Goal: Task Accomplishment & Management: Use online tool/utility

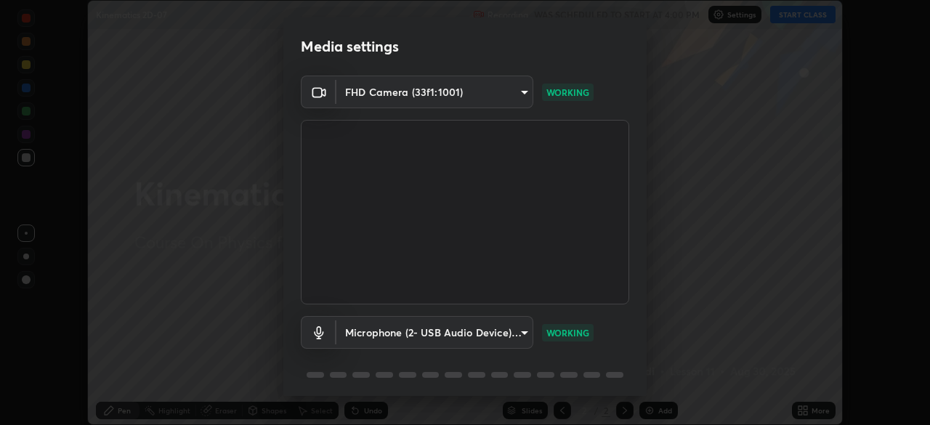
scroll to position [52, 0]
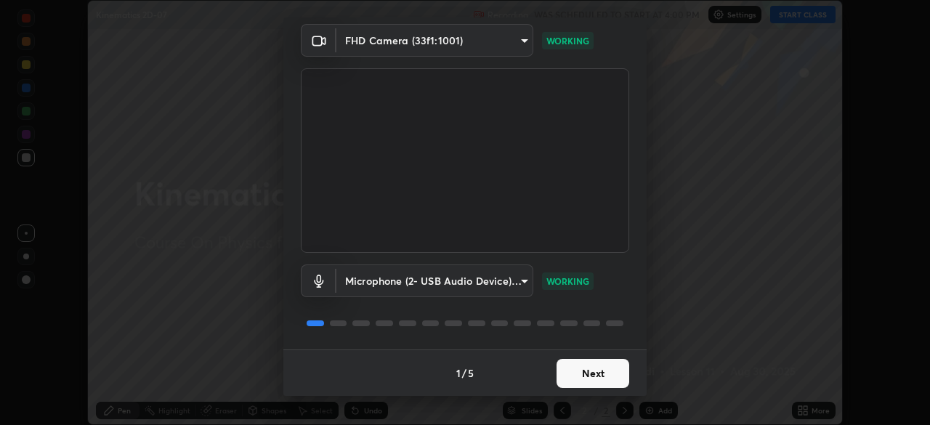
click at [574, 373] on button "Next" at bounding box center [592, 373] width 73 height 29
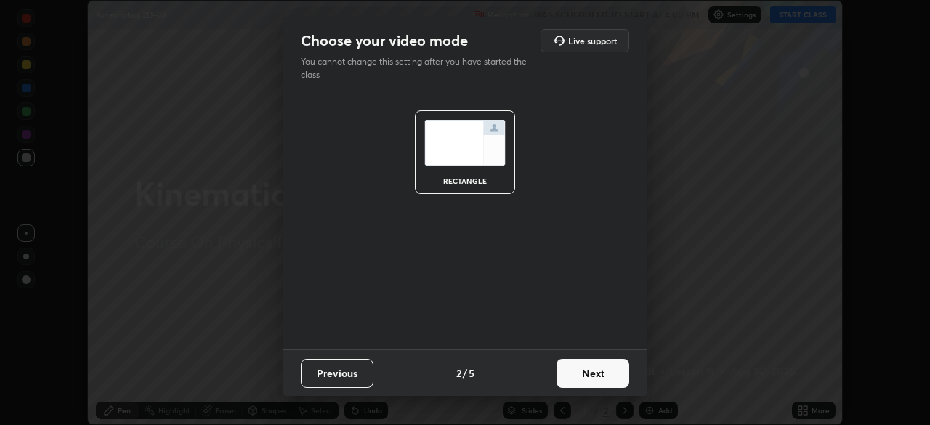
scroll to position [0, 0]
click at [576, 372] on button "Next" at bounding box center [592, 373] width 73 height 29
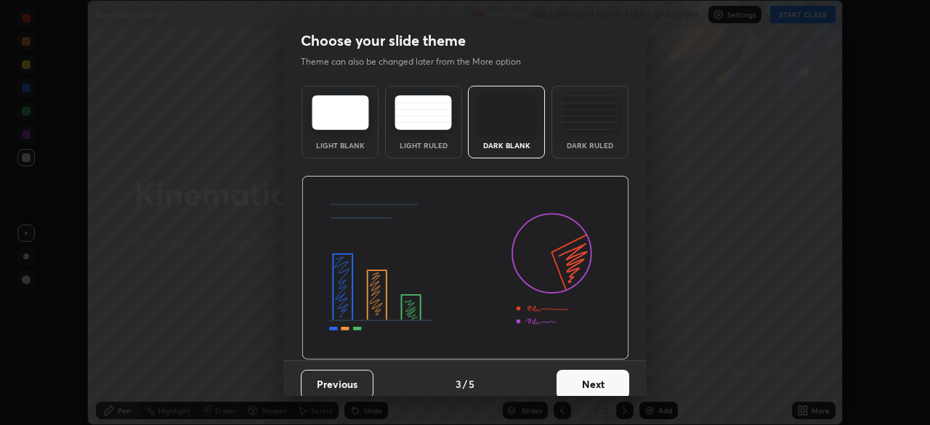
click at [580, 375] on button "Next" at bounding box center [592, 384] width 73 height 29
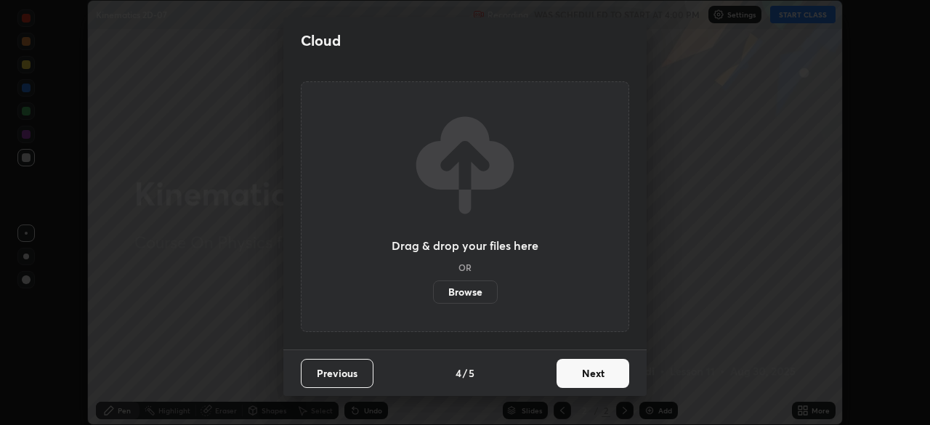
click at [580, 375] on button "Next" at bounding box center [592, 373] width 73 height 29
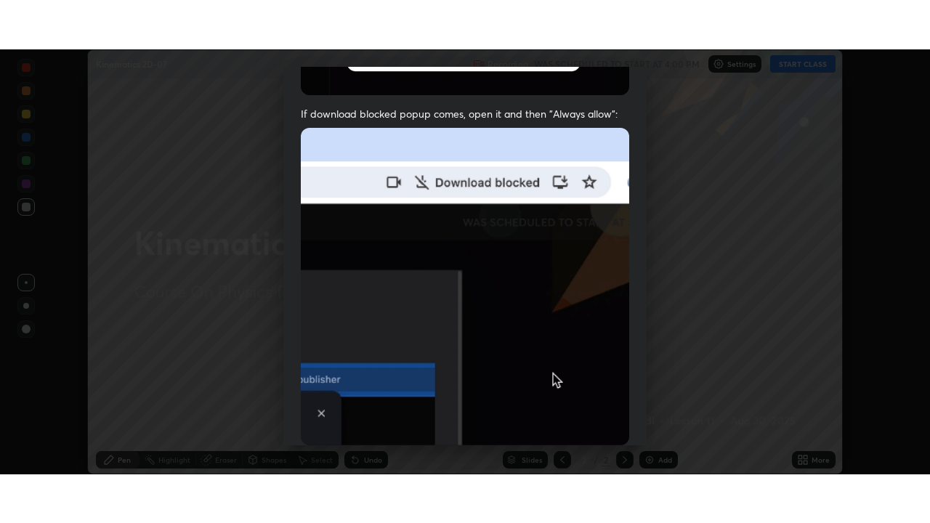
scroll to position [348, 0]
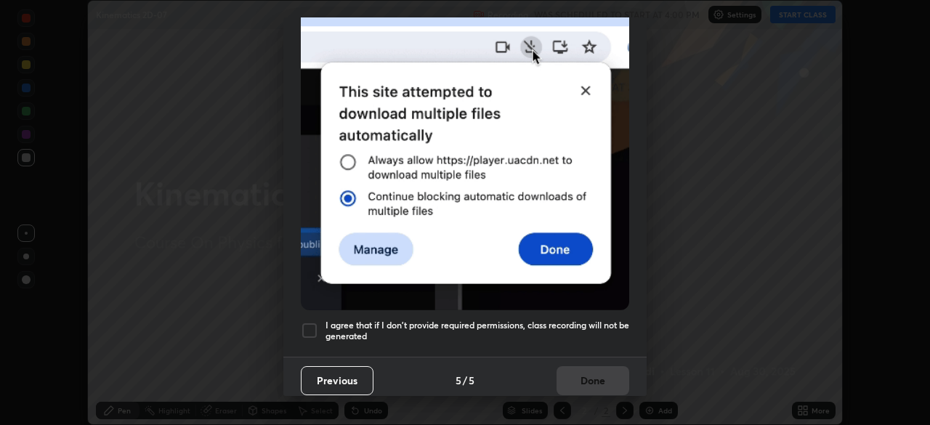
click at [309, 322] on div at bounding box center [309, 330] width 17 height 17
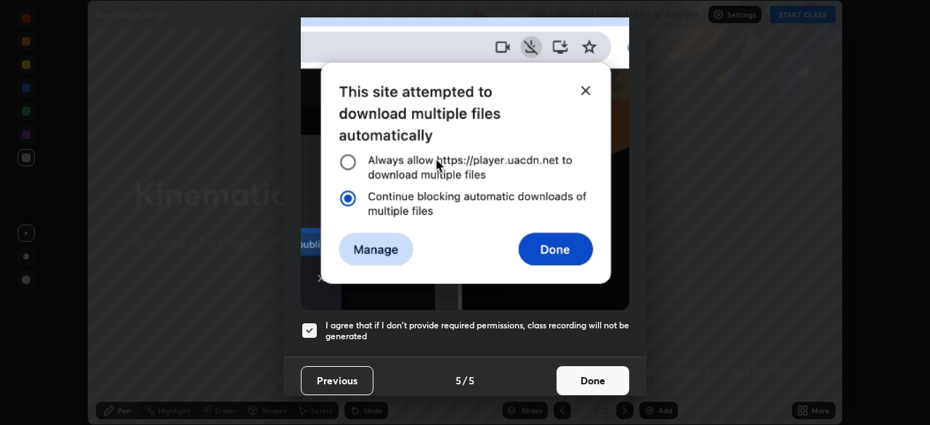
click at [585, 376] on button "Done" at bounding box center [592, 380] width 73 height 29
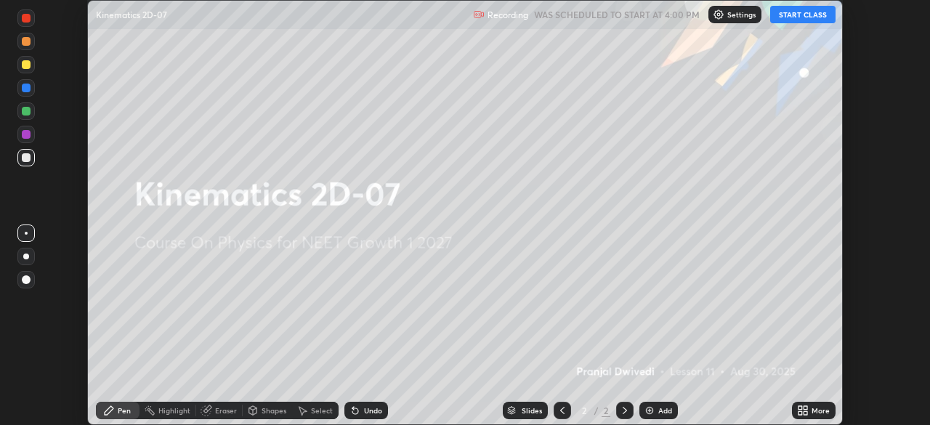
click at [788, 12] on button "START CLASS" at bounding box center [802, 14] width 65 height 17
click at [805, 407] on icon at bounding box center [805, 408] width 4 height 4
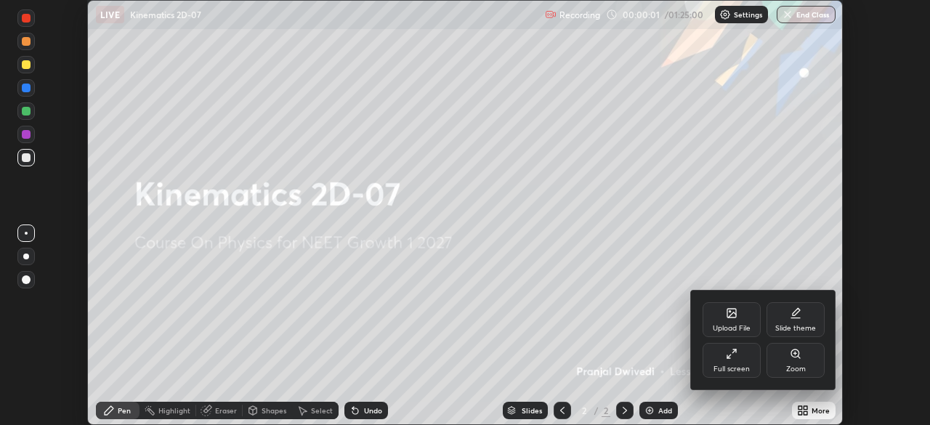
click at [737, 361] on div "Full screen" at bounding box center [731, 360] width 58 height 35
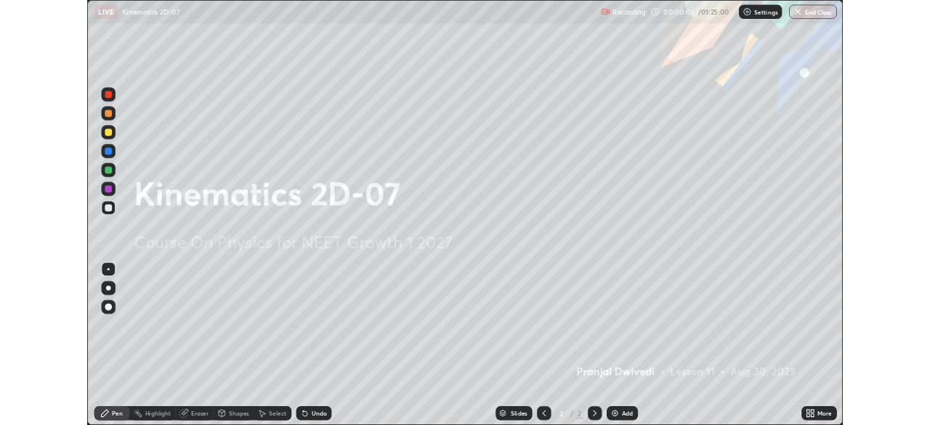
scroll to position [523, 930]
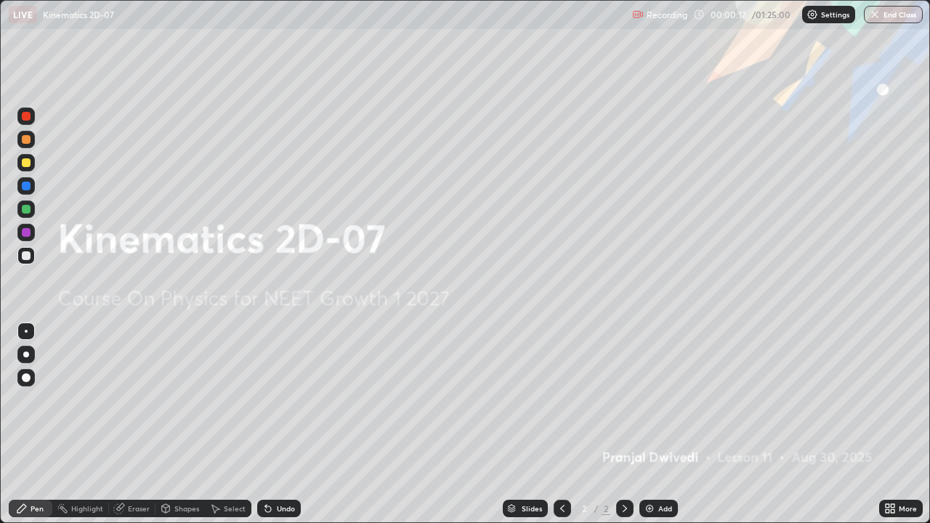
click at [654, 424] on div "Add" at bounding box center [658, 508] width 38 height 17
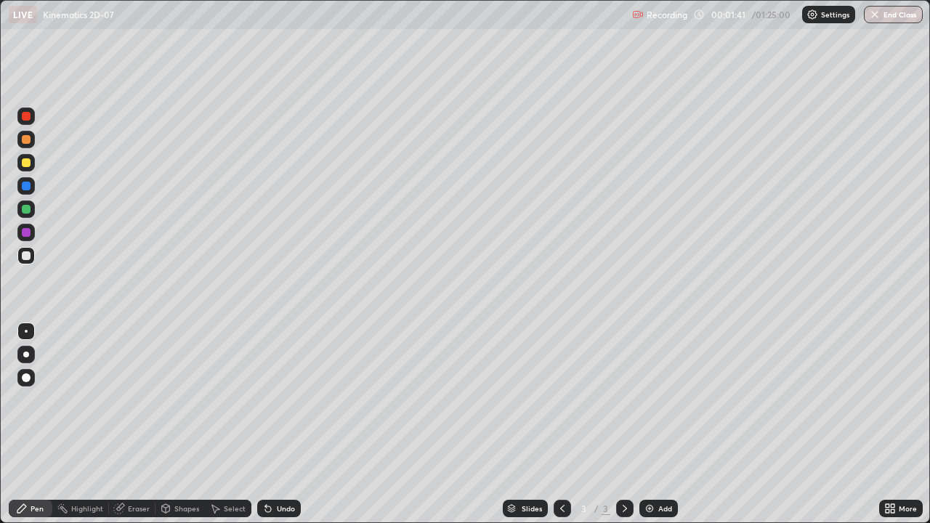
click at [28, 147] on div at bounding box center [25, 139] width 17 height 17
click at [273, 424] on div "Undo" at bounding box center [279, 508] width 44 height 17
click at [279, 424] on div "Undo" at bounding box center [279, 508] width 44 height 17
click at [25, 253] on div at bounding box center [26, 255] width 9 height 9
click at [30, 229] on div at bounding box center [26, 232] width 9 height 9
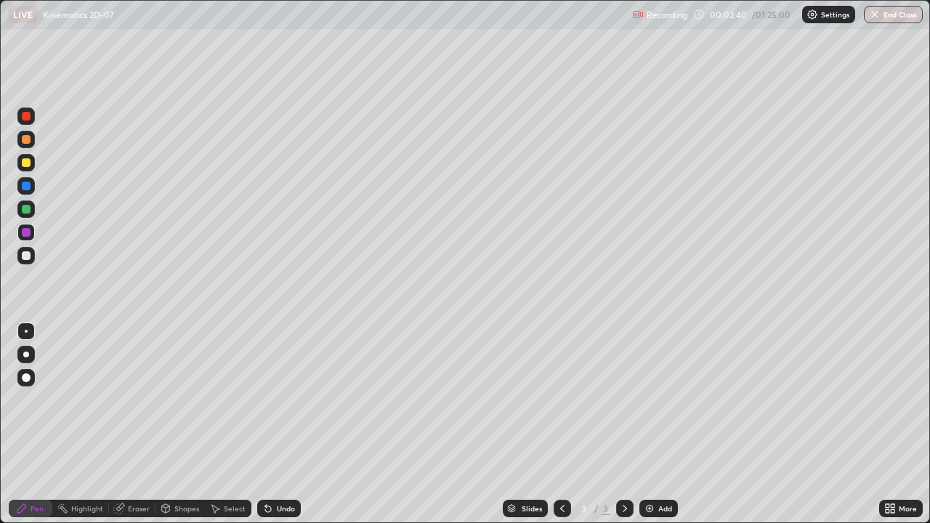
click at [26, 163] on div at bounding box center [26, 162] width 9 height 9
click at [27, 255] on div at bounding box center [26, 255] width 9 height 9
click at [31, 255] on div at bounding box center [25, 255] width 17 height 17
click at [285, 424] on div "Undo" at bounding box center [286, 508] width 18 height 7
click at [282, 424] on div "Undo" at bounding box center [286, 508] width 18 height 7
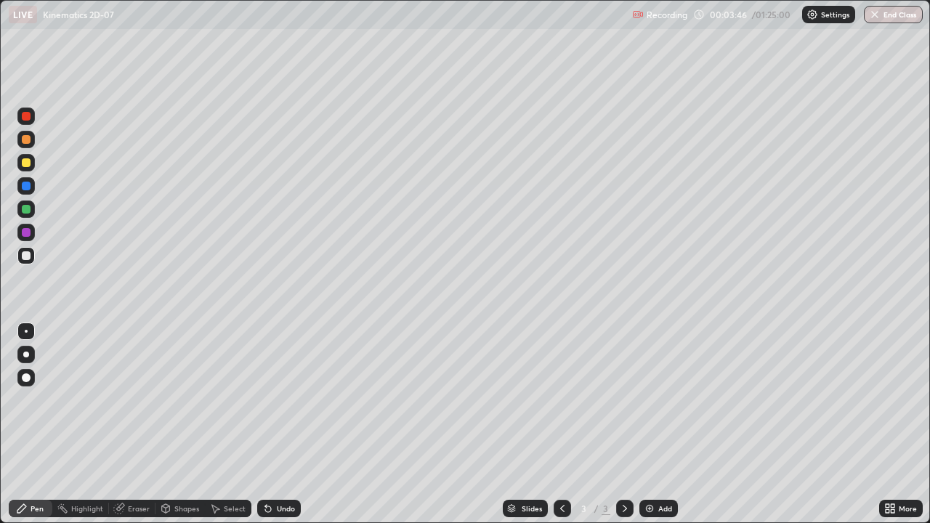
click at [128, 424] on div "Eraser" at bounding box center [139, 508] width 22 height 7
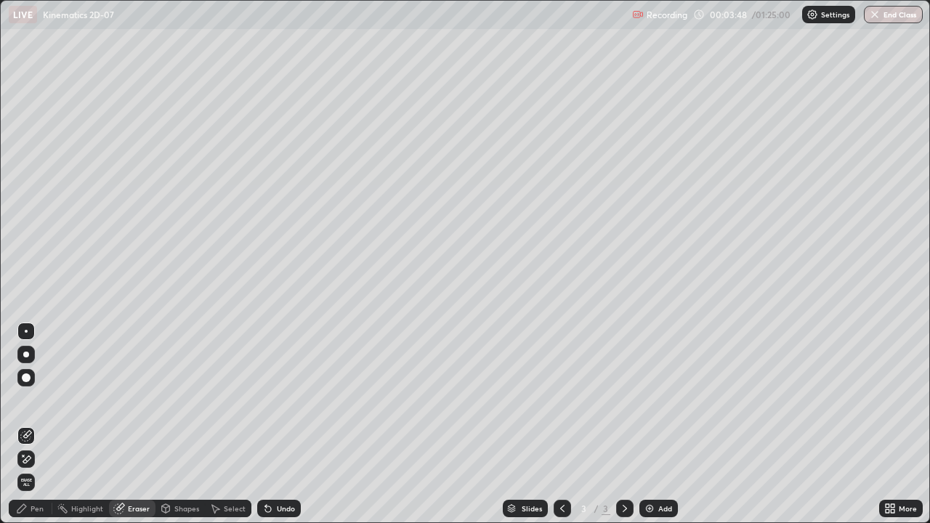
click at [43, 424] on div "Pen" at bounding box center [37, 508] width 13 height 7
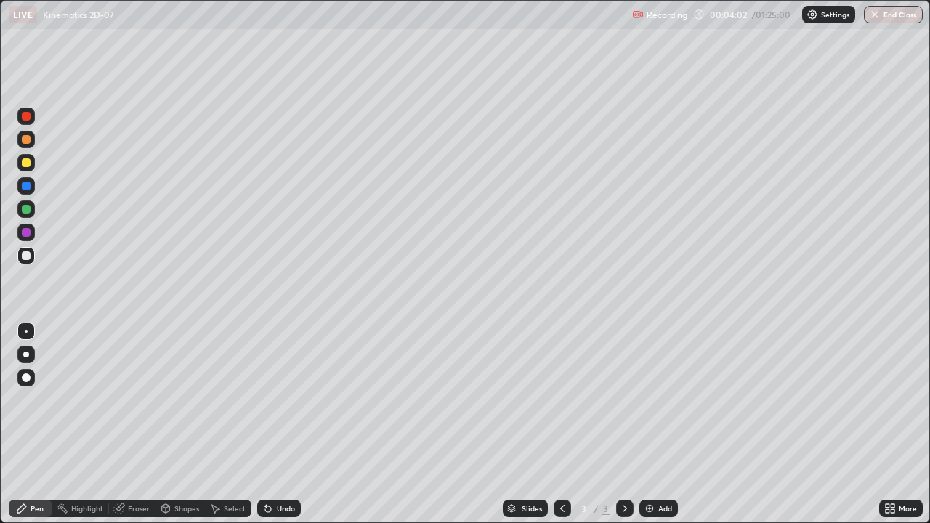
click at [23, 205] on div at bounding box center [26, 209] width 9 height 9
click at [656, 424] on div "Add" at bounding box center [658, 508] width 38 height 17
click at [561, 424] on icon at bounding box center [562, 509] width 12 height 12
click at [237, 424] on div "Select" at bounding box center [235, 508] width 22 height 7
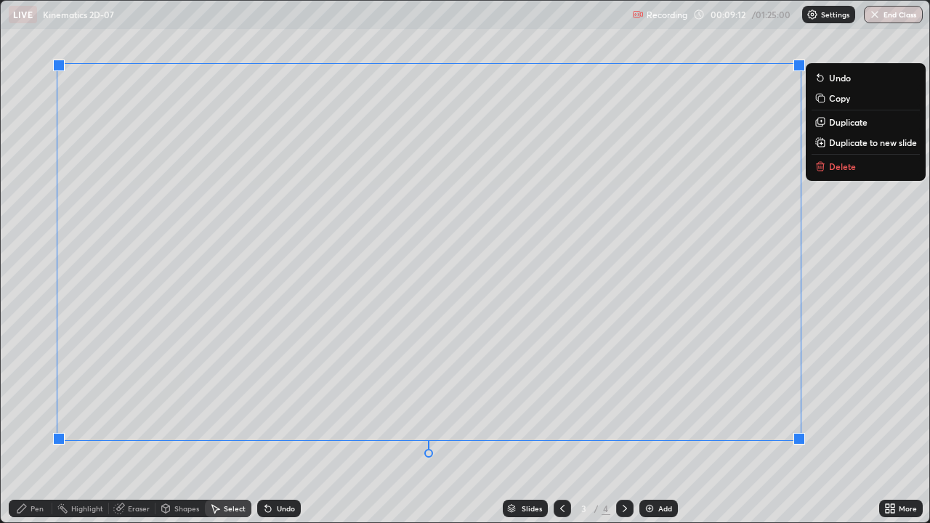
click at [834, 147] on p "Duplicate to new slide" at bounding box center [873, 143] width 88 height 12
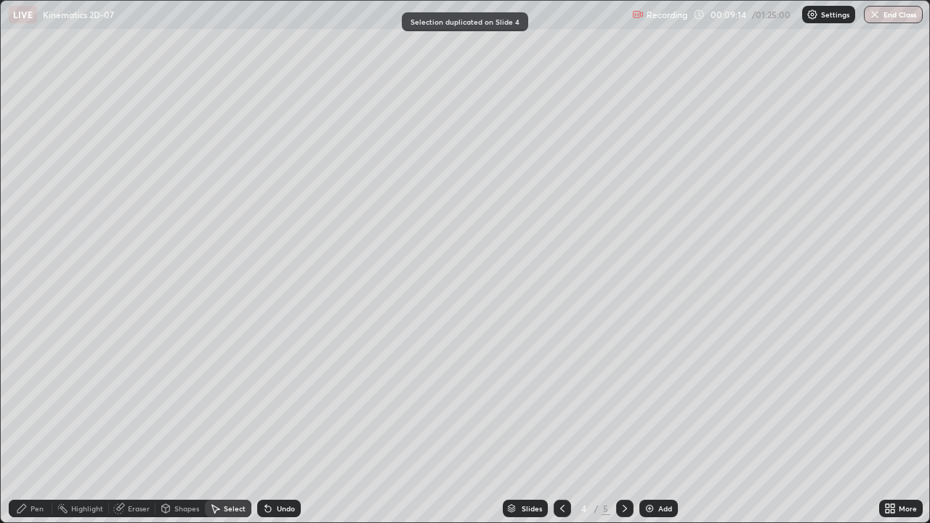
click at [225, 424] on div "Select" at bounding box center [235, 508] width 22 height 7
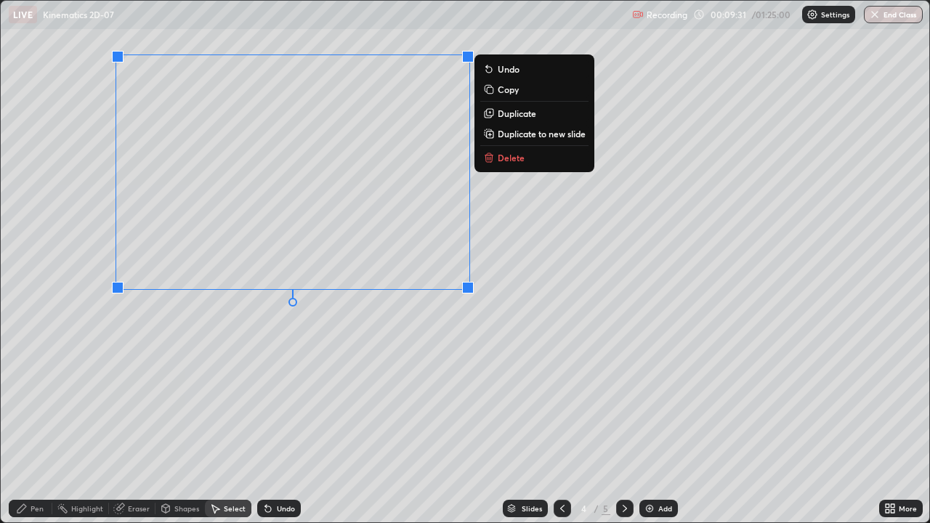
click at [126, 424] on div "Eraser" at bounding box center [132, 508] width 46 height 17
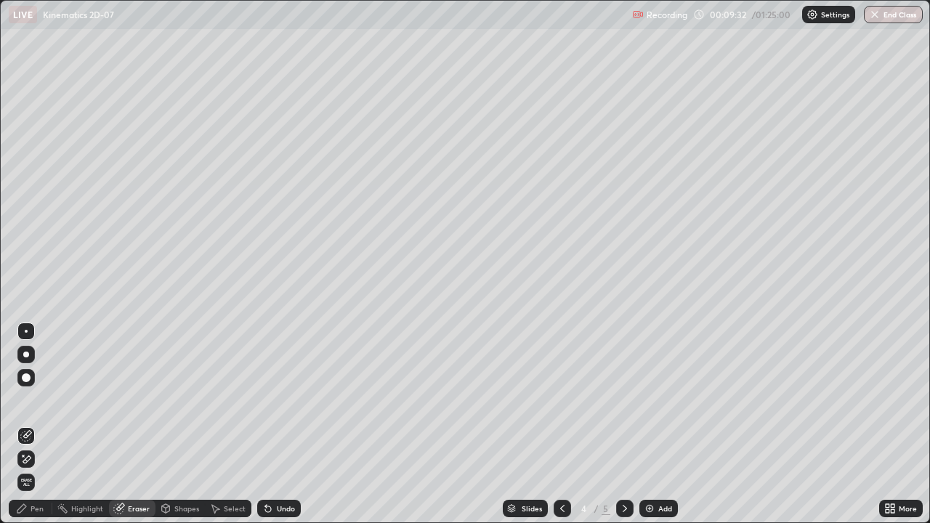
click at [28, 424] on icon at bounding box center [27, 458] width 8 height 7
click at [36, 424] on div "Pen" at bounding box center [37, 508] width 13 height 7
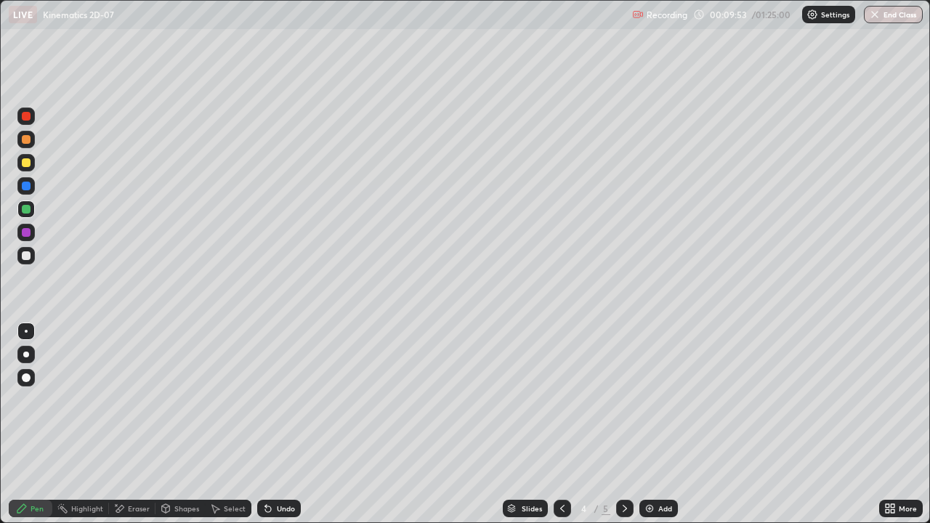
click at [279, 424] on div "Undo" at bounding box center [286, 508] width 18 height 7
click at [277, 424] on div "Undo" at bounding box center [286, 508] width 18 height 7
click at [23, 254] on div at bounding box center [26, 255] width 9 height 9
click at [125, 424] on div "Eraser" at bounding box center [132, 508] width 46 height 17
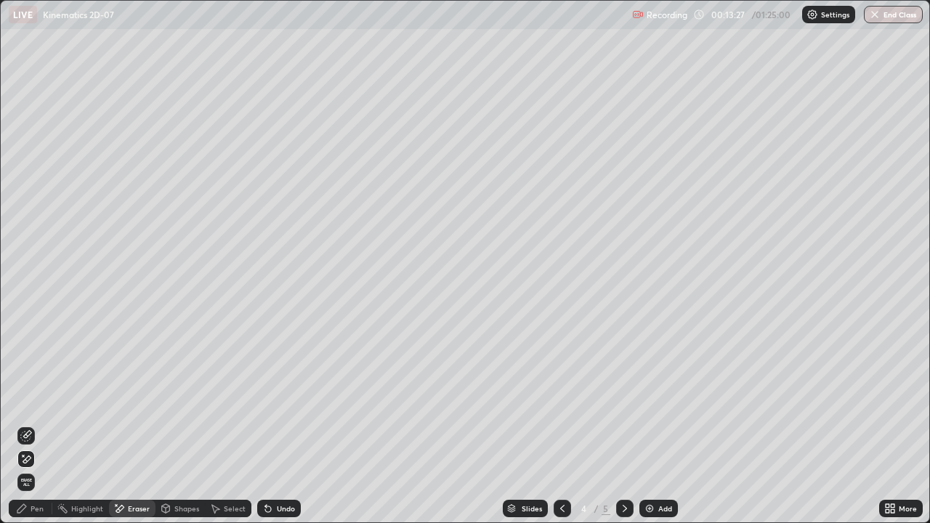
click at [281, 424] on div "Undo" at bounding box center [286, 508] width 18 height 7
click at [277, 424] on div "Undo" at bounding box center [286, 508] width 18 height 7
click at [283, 424] on div "Undo" at bounding box center [286, 508] width 18 height 7
click at [285, 424] on div "Undo" at bounding box center [286, 508] width 18 height 7
click at [39, 424] on div "Pen" at bounding box center [37, 508] width 13 height 7
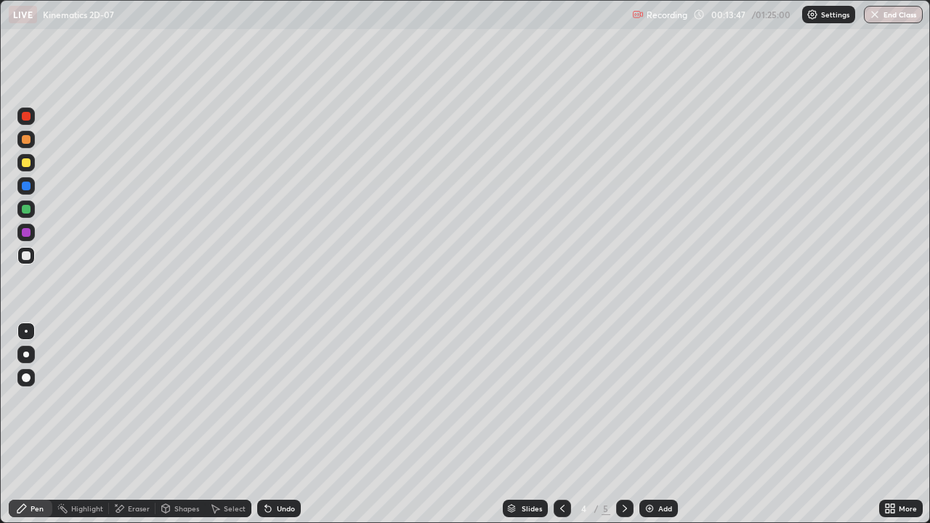
click at [28, 213] on div at bounding box center [26, 209] width 9 height 9
click at [26, 163] on div at bounding box center [26, 162] width 9 height 9
click at [38, 424] on div "Pen" at bounding box center [37, 508] width 13 height 7
click at [26, 140] on div at bounding box center [26, 139] width 9 height 9
click at [658, 424] on div "Add" at bounding box center [665, 508] width 14 height 7
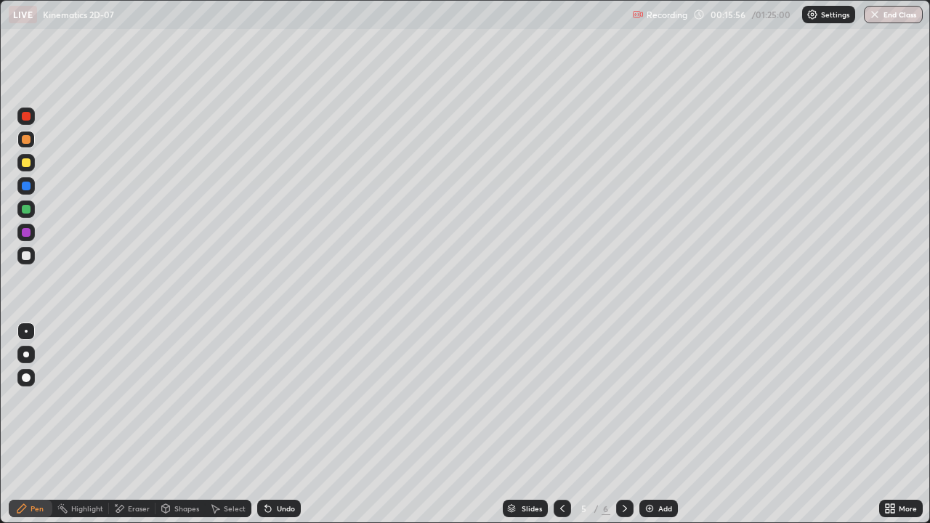
click at [30, 253] on div at bounding box center [26, 255] width 9 height 9
click at [26, 163] on div at bounding box center [26, 162] width 9 height 9
click at [560, 424] on icon at bounding box center [562, 509] width 12 height 12
click at [623, 424] on icon at bounding box center [625, 509] width 12 height 12
click at [665, 424] on div "Add" at bounding box center [665, 508] width 14 height 7
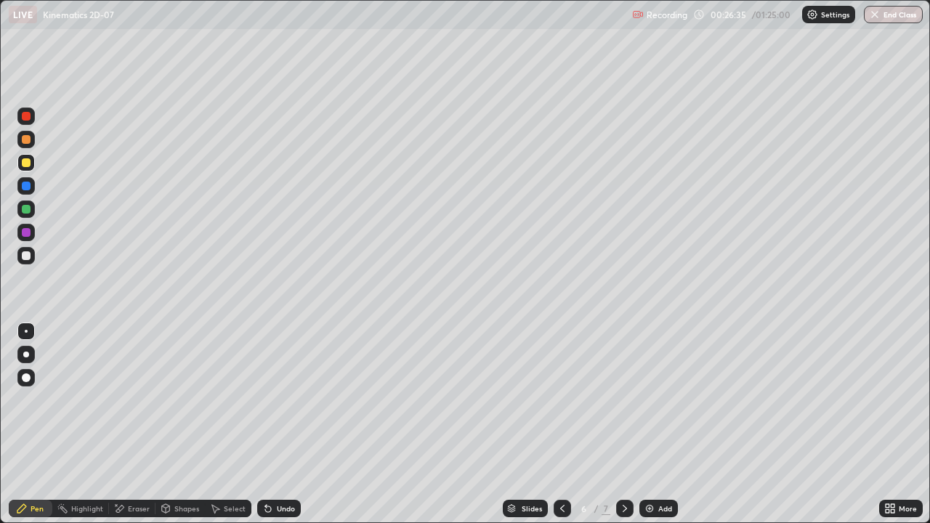
click at [282, 424] on div "Undo" at bounding box center [286, 508] width 18 height 7
click at [32, 259] on div at bounding box center [25, 255] width 17 height 17
click at [232, 424] on div "Select" at bounding box center [235, 508] width 22 height 7
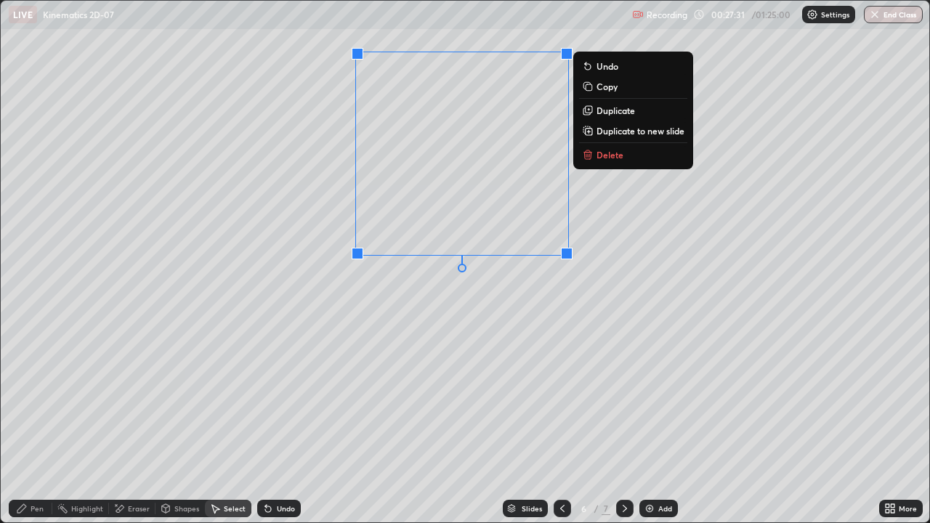
click at [37, 424] on div "Pen" at bounding box center [37, 508] width 13 height 7
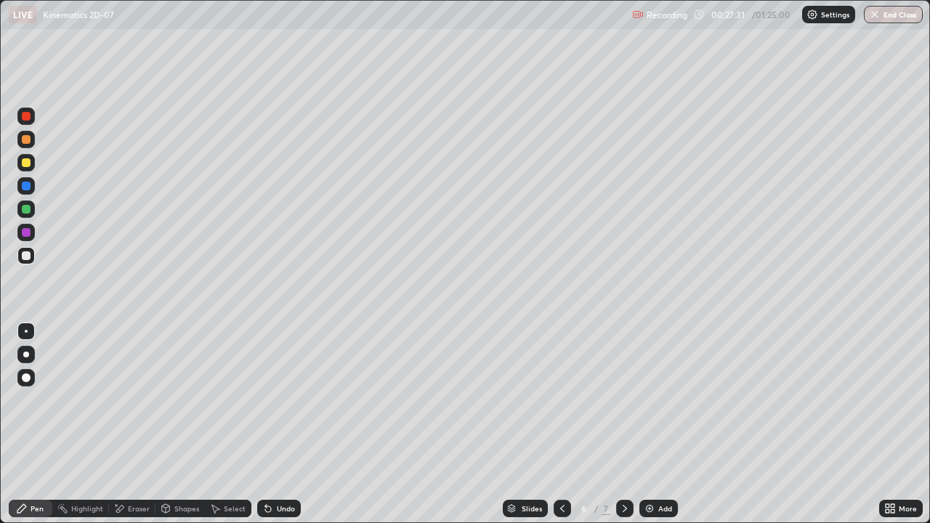
click at [39, 424] on div "Pen" at bounding box center [37, 508] width 13 height 7
click at [265, 424] on icon at bounding box center [265, 505] width 1 height 1
click at [667, 424] on div "Add" at bounding box center [658, 508] width 38 height 17
click at [26, 140] on div at bounding box center [26, 139] width 9 height 9
click at [33, 261] on div at bounding box center [25, 255] width 17 height 17
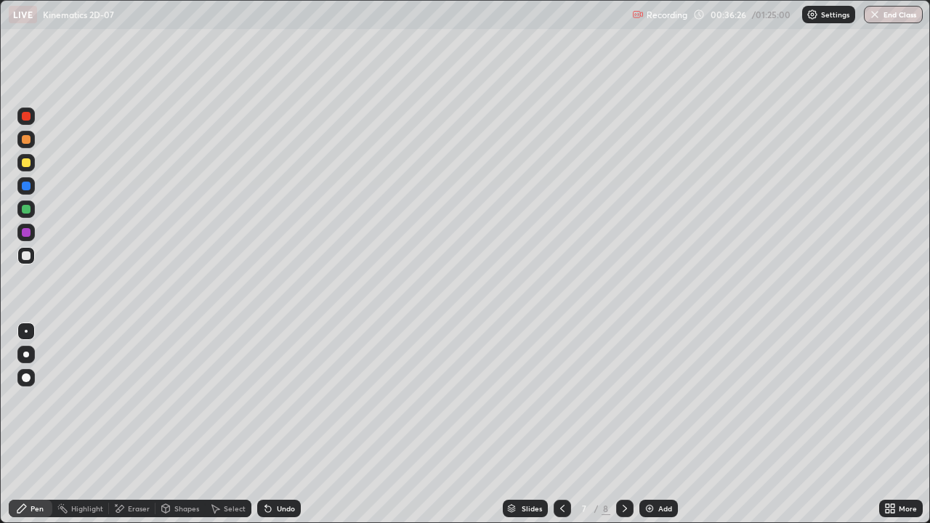
click at [280, 424] on div "Undo" at bounding box center [279, 508] width 44 height 17
click at [284, 424] on div "Undo" at bounding box center [286, 508] width 18 height 7
click at [277, 424] on div "Undo" at bounding box center [286, 508] width 18 height 7
click at [272, 424] on div "Undo" at bounding box center [279, 508] width 44 height 17
click at [274, 424] on div "Undo" at bounding box center [279, 508] width 44 height 17
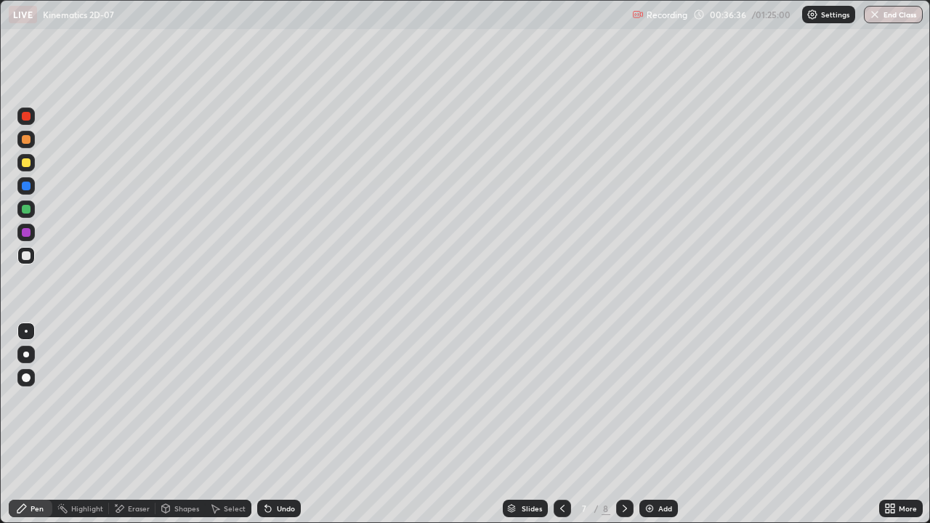
click at [284, 424] on div "Undo" at bounding box center [279, 508] width 44 height 17
click at [26, 145] on div at bounding box center [25, 139] width 17 height 17
click at [290, 424] on div "Undo" at bounding box center [286, 508] width 18 height 7
click at [28, 165] on div at bounding box center [26, 162] width 9 height 9
click at [648, 424] on img at bounding box center [649, 509] width 12 height 12
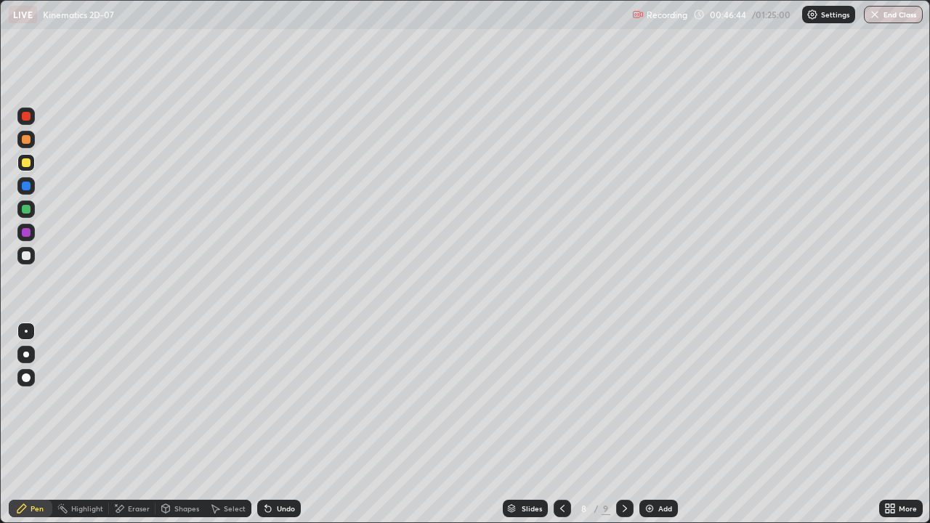
click at [560, 424] on icon at bounding box center [562, 508] width 4 height 7
click at [0, 137] on div "Setting up your live class" at bounding box center [465, 261] width 930 height 523
click at [659, 424] on div "Add" at bounding box center [665, 508] width 14 height 7
click at [25, 233] on div at bounding box center [26, 232] width 9 height 9
click at [26, 256] on div at bounding box center [26, 255] width 9 height 9
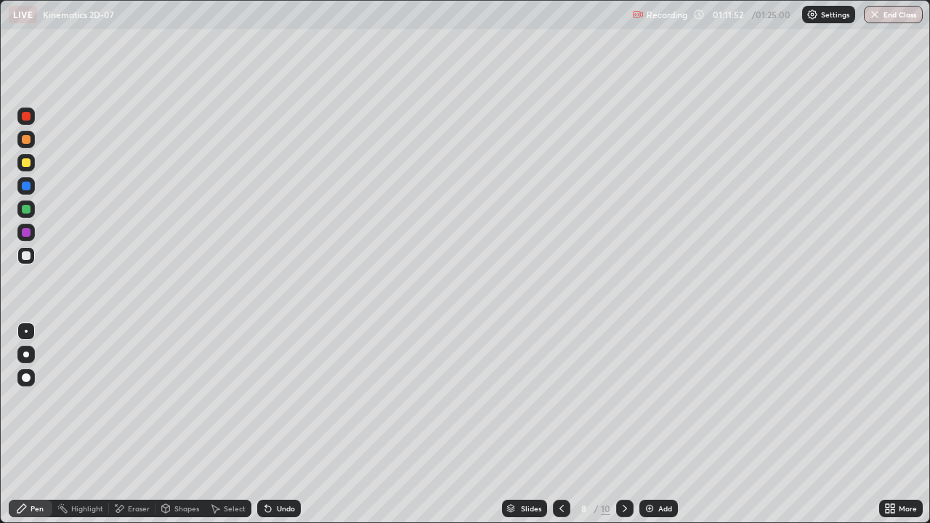
click at [172, 424] on div "Shapes" at bounding box center [179, 508] width 49 height 17
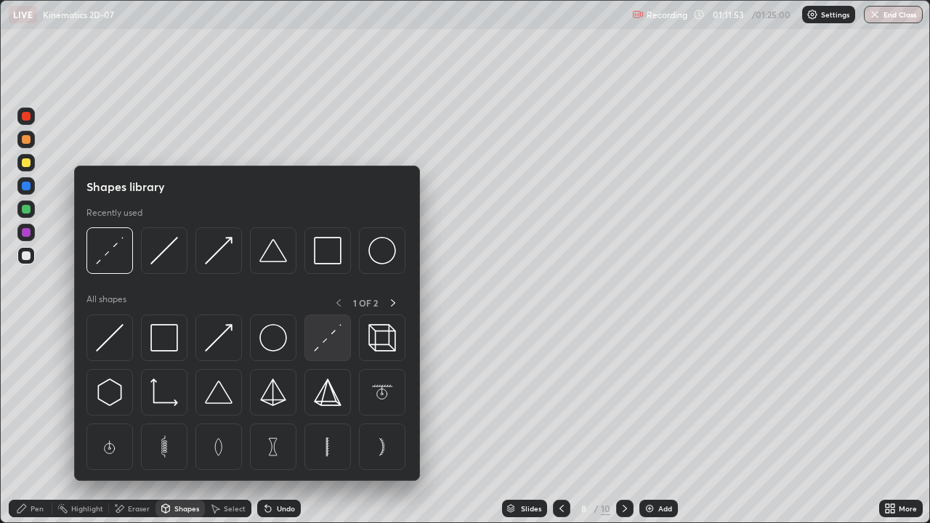
click at [320, 336] on img at bounding box center [328, 338] width 28 height 28
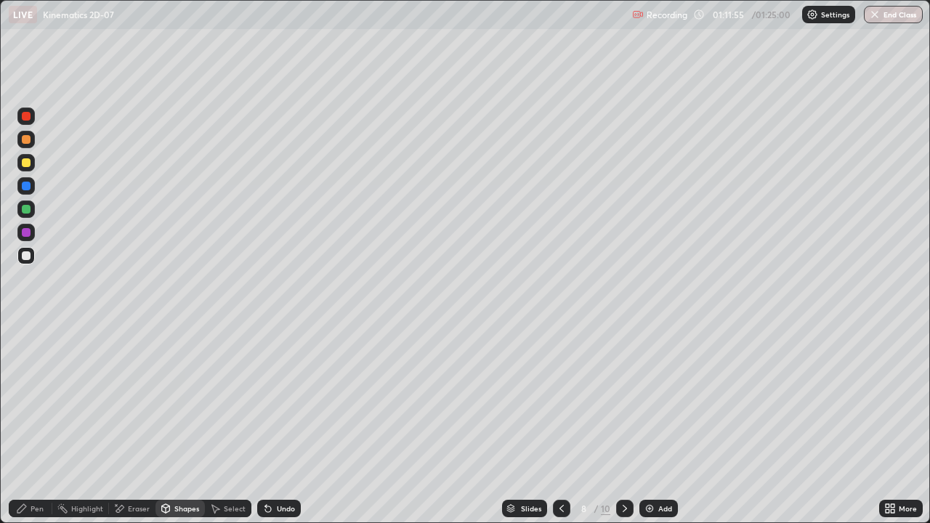
click at [35, 424] on div "Pen" at bounding box center [37, 508] width 13 height 7
click at [288, 424] on div "Undo" at bounding box center [286, 508] width 18 height 7
click at [32, 165] on div at bounding box center [25, 162] width 17 height 17
click at [280, 424] on div "Undo" at bounding box center [286, 508] width 18 height 7
click at [277, 424] on div "Undo" at bounding box center [286, 508] width 18 height 7
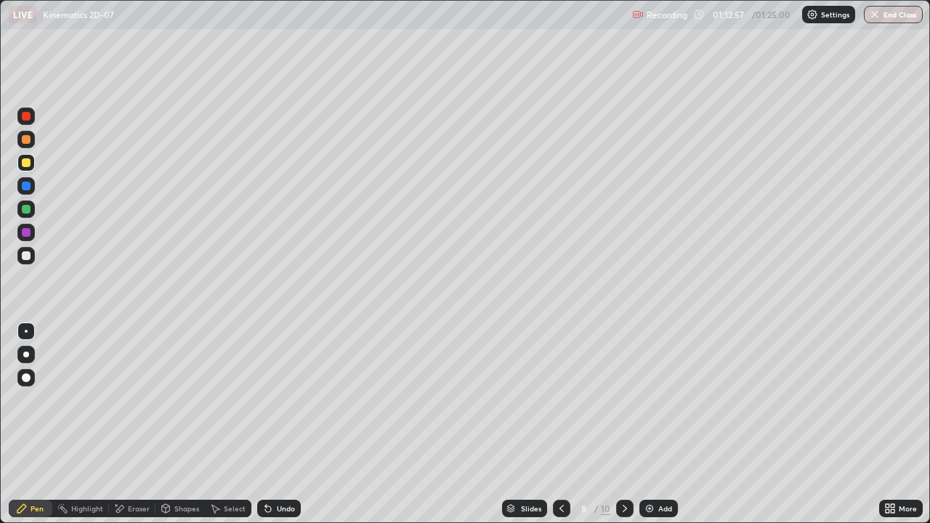
click at [26, 188] on div at bounding box center [26, 186] width 9 height 9
click at [26, 233] on div at bounding box center [26, 232] width 9 height 9
click at [23, 164] on div at bounding box center [26, 162] width 9 height 9
click at [136, 424] on div "Eraser" at bounding box center [132, 508] width 46 height 17
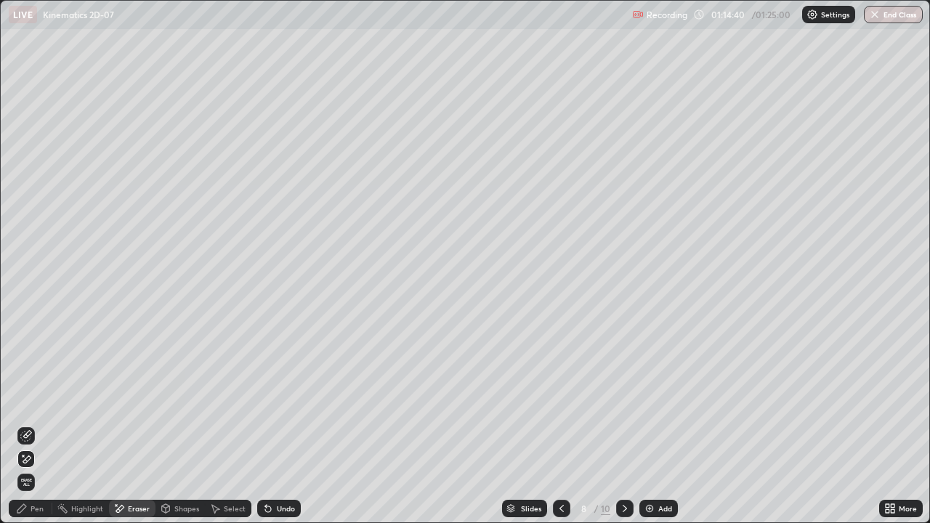
click at [43, 424] on div "Pen" at bounding box center [37, 508] width 13 height 7
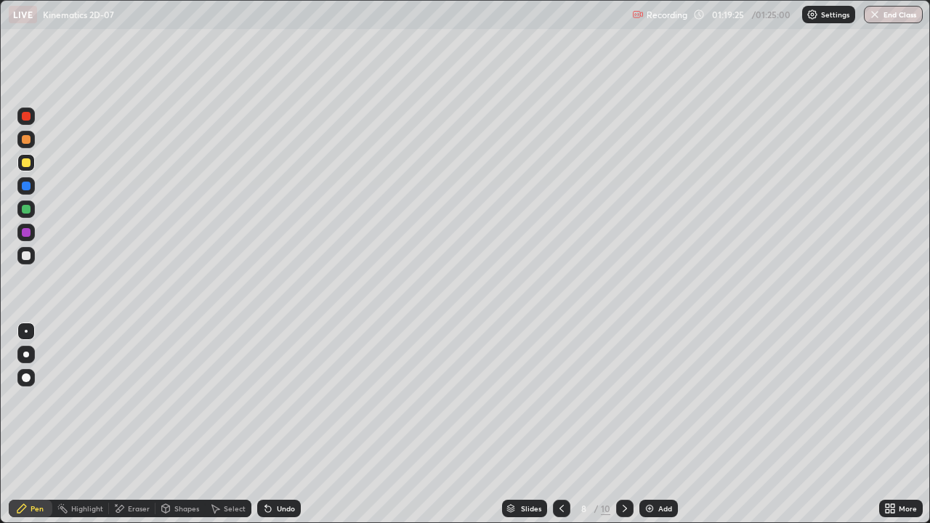
click at [654, 424] on div "Add" at bounding box center [658, 508] width 38 height 17
click at [279, 424] on div "Undo" at bounding box center [286, 508] width 18 height 7
click at [885, 15] on button "End Class" at bounding box center [893, 14] width 57 height 17
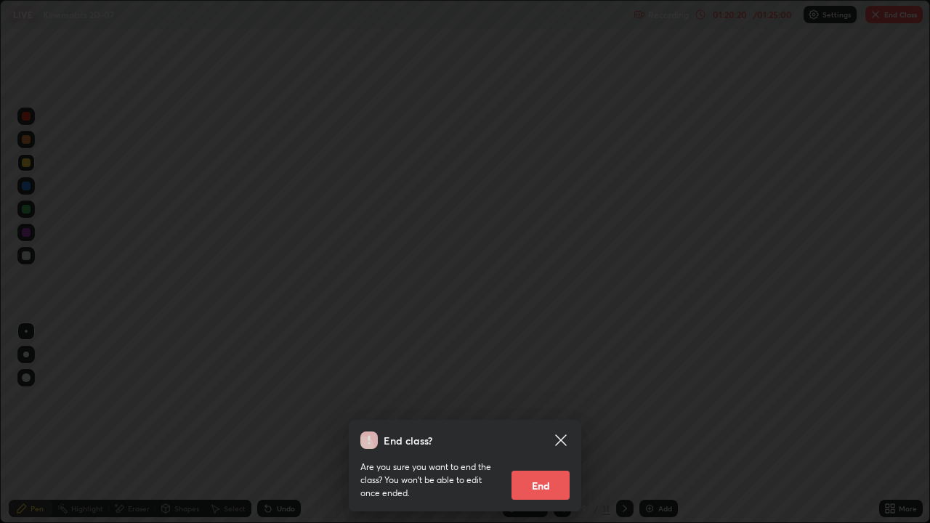
click at [545, 424] on button "End" at bounding box center [540, 485] width 58 height 29
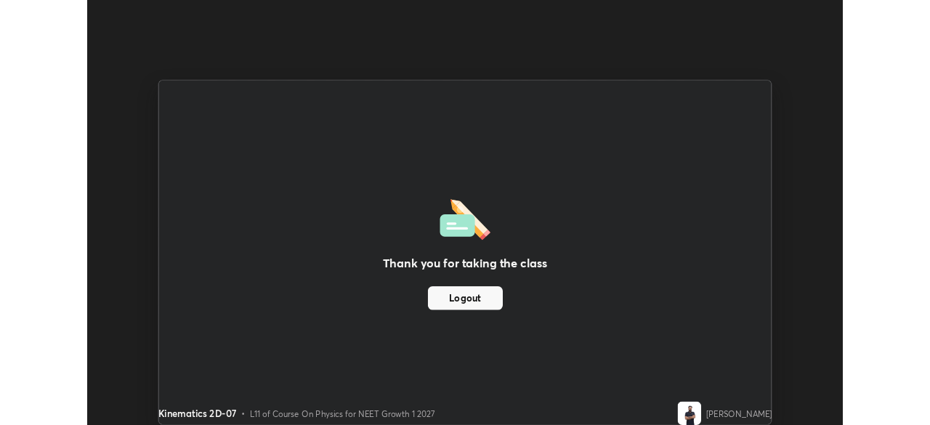
scroll to position [72201, 71696]
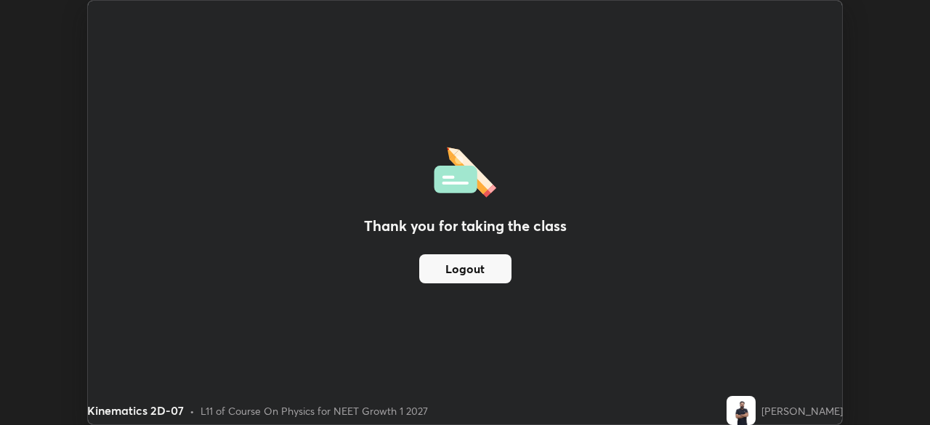
click at [521, 361] on div "Thank you for taking the class Logout" at bounding box center [465, 212] width 754 height 423
click at [403, 315] on div "Thank you for taking the class Logout" at bounding box center [465, 212] width 754 height 423
click at [473, 277] on button "Logout" at bounding box center [465, 268] width 92 height 29
click at [769, 410] on div "[PERSON_NAME]" at bounding box center [784, 410] width 116 height 29
click at [750, 408] on img at bounding box center [740, 410] width 29 height 29
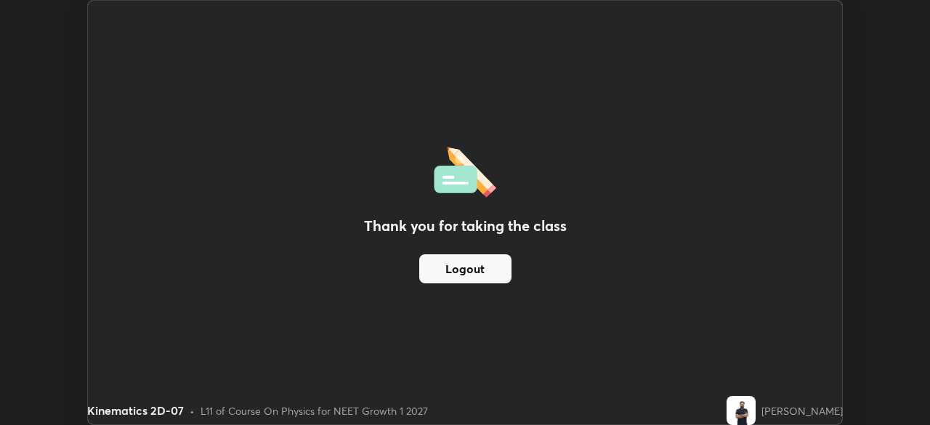
click at [747, 407] on img at bounding box center [740, 410] width 29 height 29
click at [751, 411] on img at bounding box center [740, 410] width 29 height 29
click at [528, 150] on div "Thank you for taking the class Logout" at bounding box center [465, 212] width 754 height 423
click at [459, 272] on button "Logout" at bounding box center [465, 268] width 92 height 29
click at [457, 275] on button "Logout" at bounding box center [465, 268] width 92 height 29
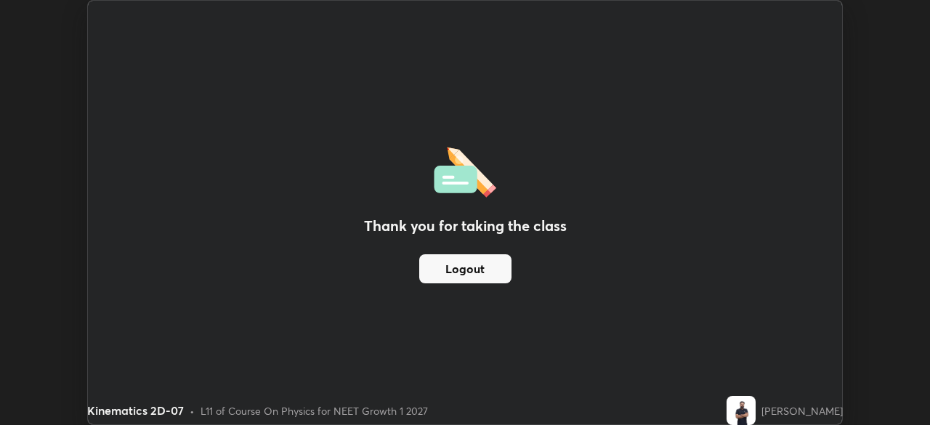
click at [457, 272] on button "Logout" at bounding box center [465, 268] width 92 height 29
click at [455, 274] on button "Logout" at bounding box center [465, 268] width 92 height 29
click at [452, 274] on button "Logout" at bounding box center [465, 268] width 92 height 29
click at [451, 273] on button "Logout" at bounding box center [465, 268] width 92 height 29
click at [450, 273] on button "Logout" at bounding box center [465, 268] width 92 height 29
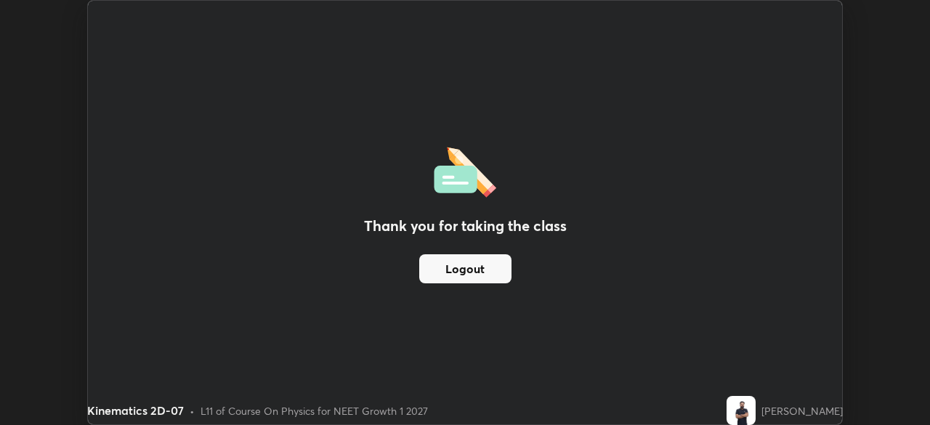
click at [451, 269] on button "Logout" at bounding box center [465, 268] width 92 height 29
click at [450, 271] on button "Logout" at bounding box center [465, 268] width 92 height 29
click at [449, 267] on button "Logout" at bounding box center [465, 268] width 92 height 29
